Goal: Information Seeking & Learning: Learn about a topic

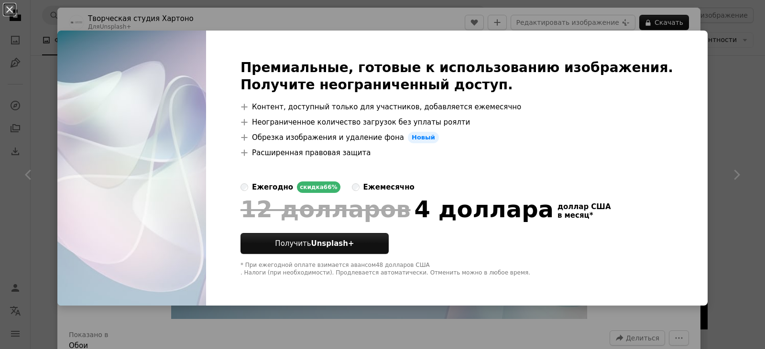
click at [726, 56] on div "An X shape Премиальные, готовые к использованию изображения. Получите неогранич…" at bounding box center [382, 174] width 765 height 349
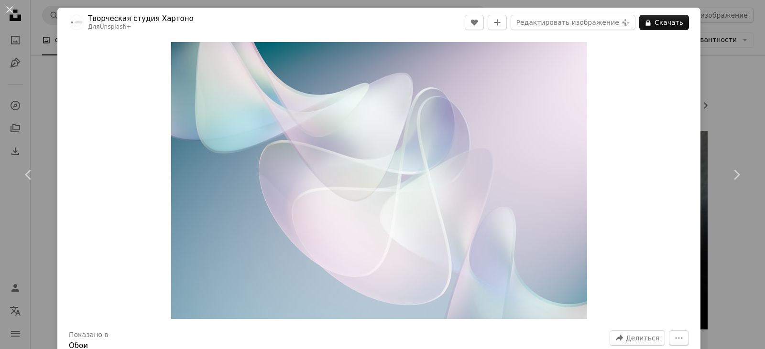
click at [726, 84] on div "An X shape Chevron left Chevron right Творческая студия Хартоно Для Unsplash+ A…" at bounding box center [382, 174] width 765 height 349
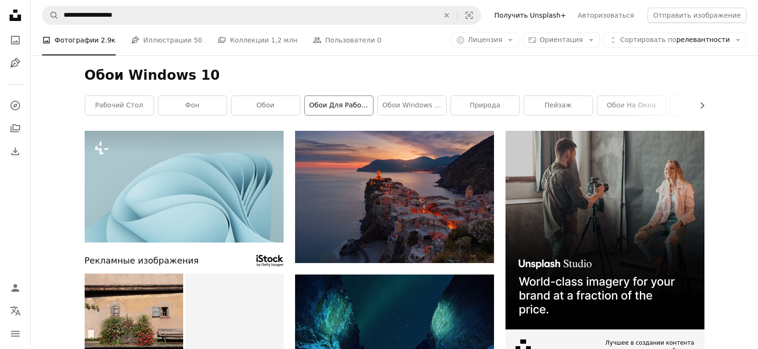
click at [310, 104] on font "обои для рабочего стола" at bounding box center [354, 105] width 91 height 8
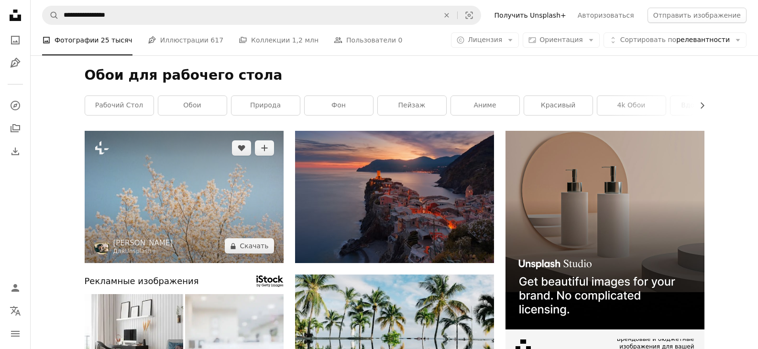
click at [171, 202] on img at bounding box center [184, 197] width 199 height 132
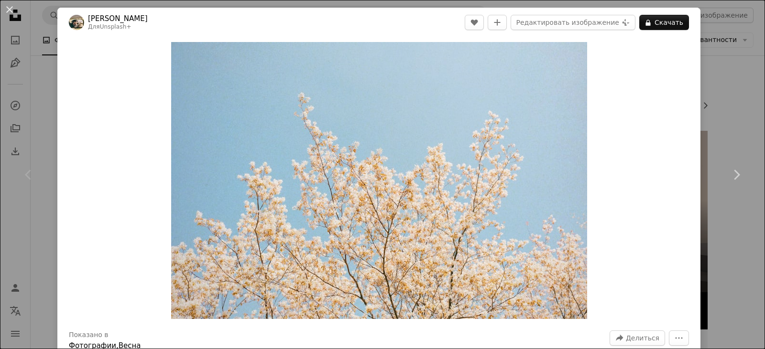
click at [656, 136] on div "Zoom in" at bounding box center [378, 180] width 643 height 287
click at [698, 119] on div "An X shape Chevron left Chevron right [PERSON_NAME] Для Unsplash+ A heart A plu…" at bounding box center [382, 174] width 765 height 349
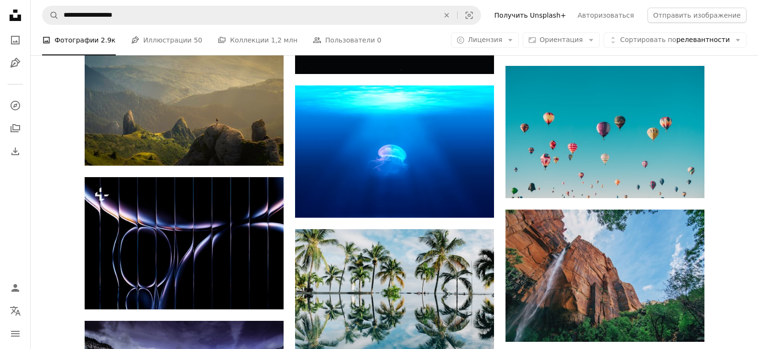
scroll to position [669, 0]
